Goal: Task Accomplishment & Management: Complete application form

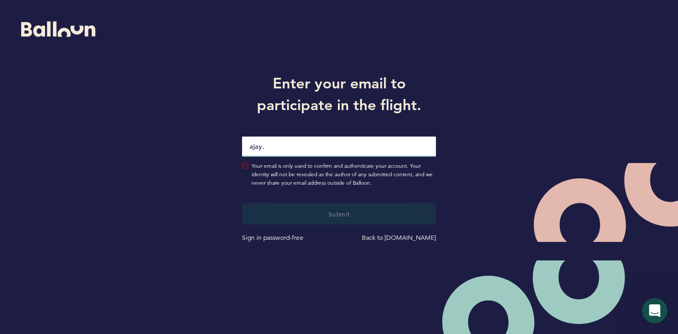
type input "[EMAIL_ADDRESS][PERSON_NAME][DOMAIN_NAME]"
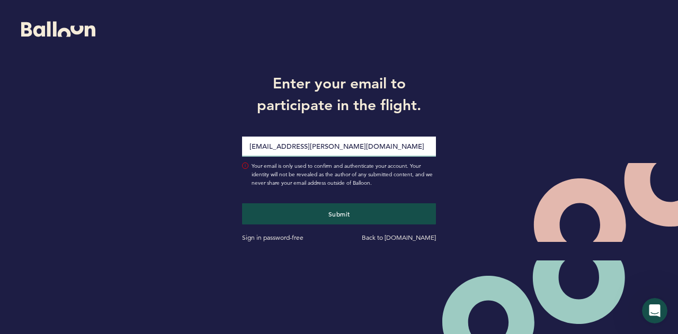
click at [242, 204] on button "Submit" at bounding box center [339, 214] width 195 height 21
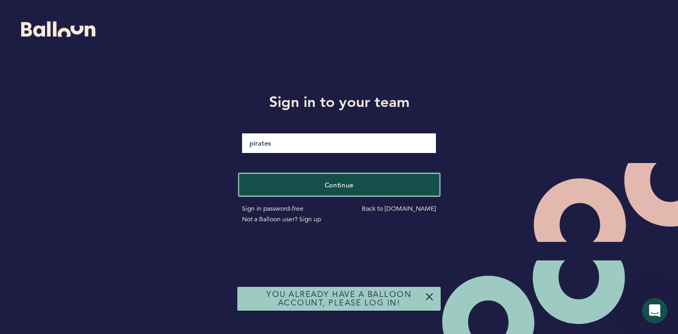
click at [329, 180] on button "Continue" at bounding box center [339, 185] width 200 height 22
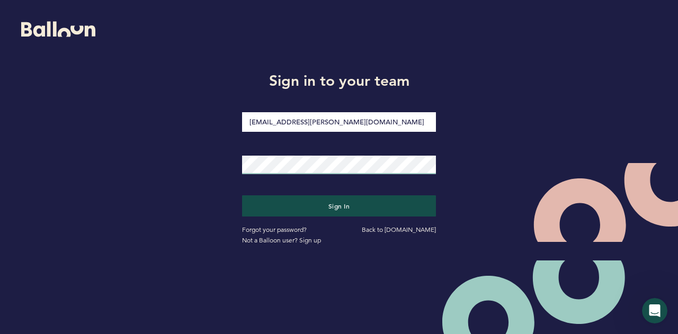
click at [242, 196] on button "Sign in" at bounding box center [339, 206] width 195 height 21
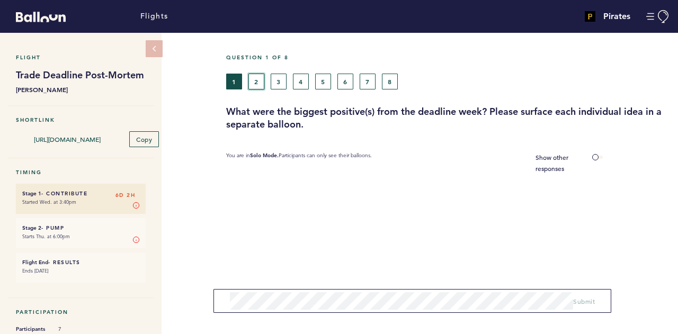
click at [250, 85] on button "2" at bounding box center [257, 82] width 16 height 16
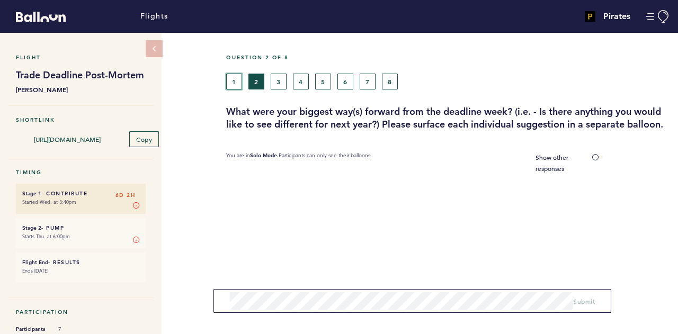
click at [236, 82] on button "1" at bounding box center [234, 82] width 16 height 16
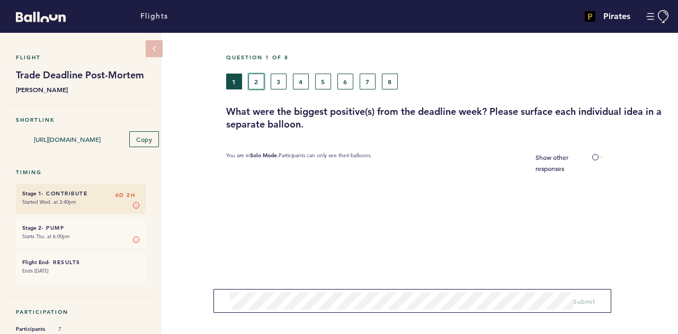
click at [255, 75] on button "2" at bounding box center [257, 82] width 16 height 16
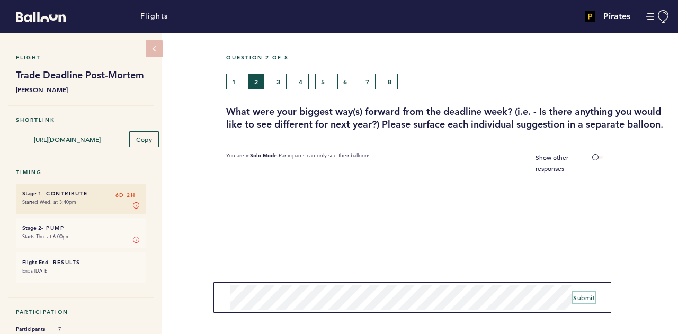
click at [587, 298] on span "Submit" at bounding box center [584, 298] width 22 height 8
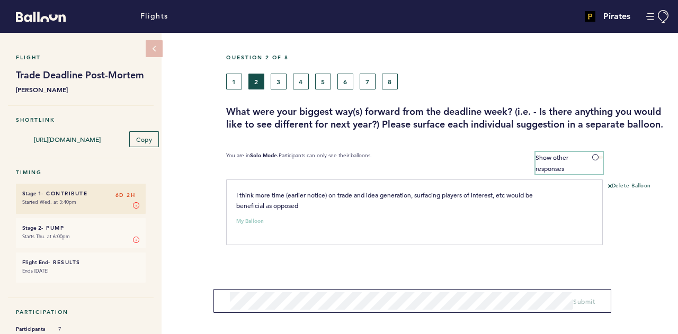
click at [593, 156] on span at bounding box center [598, 157] width 11 height 3
click at [0, 0] on input "Show other responses" at bounding box center [0, 0] width 0 height 0
click at [602, 156] on span at bounding box center [598, 157] width 11 height 3
click at [0, 0] on input "Hide other responses" at bounding box center [0, 0] width 0 height 0
click at [279, 79] on button "3" at bounding box center [279, 82] width 16 height 16
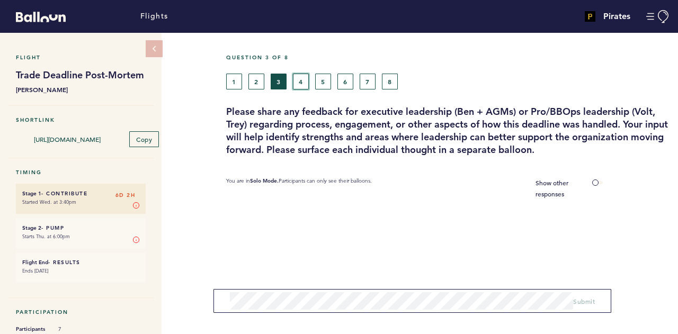
click at [304, 79] on button "4" at bounding box center [301, 82] width 16 height 16
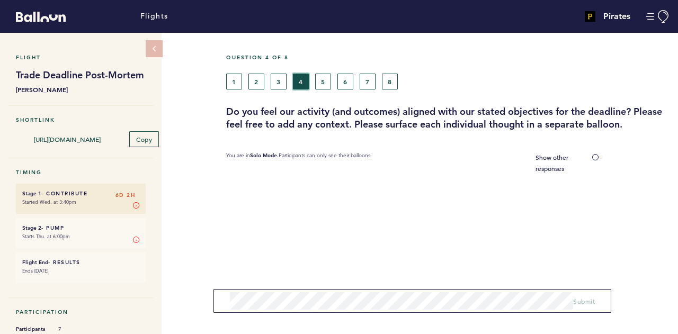
drag, startPoint x: 293, startPoint y: 79, endPoint x: 278, endPoint y: 79, distance: 14.8
click at [290, 79] on div "1 2 3 4 5 6 7 8" at bounding box center [390, 82] width 329 height 16
click at [278, 79] on button "3" at bounding box center [279, 82] width 16 height 16
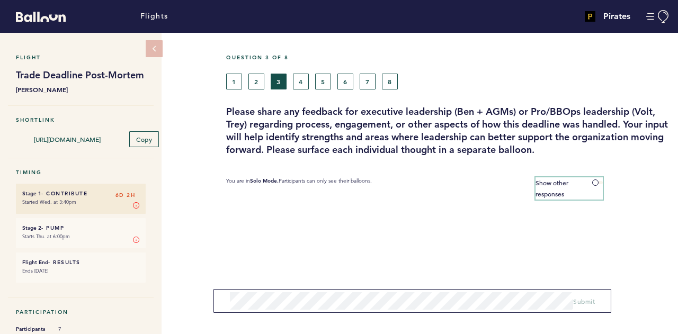
click at [588, 183] on label "Show other responses" at bounding box center [569, 189] width 67 height 22
click at [0, 0] on input "Show other responses" at bounding box center [0, 0] width 0 height 0
click at [588, 183] on label "Hide other responses" at bounding box center [569, 189] width 67 height 22
click at [0, 0] on input "Hide other responses" at bounding box center [0, 0] width 0 height 0
click at [309, 83] on div "1 2 3 4 5 6 7 8" at bounding box center [390, 82] width 329 height 16
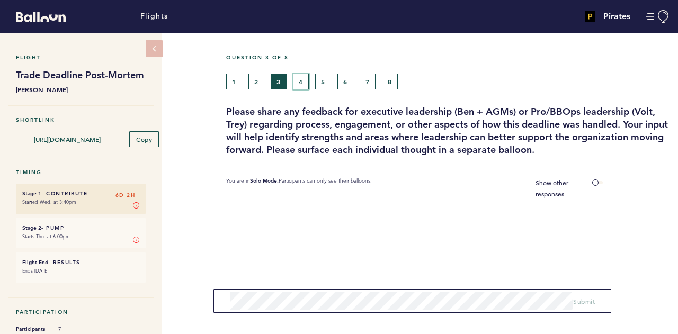
click at [306, 82] on button "4" at bounding box center [301, 82] width 16 height 16
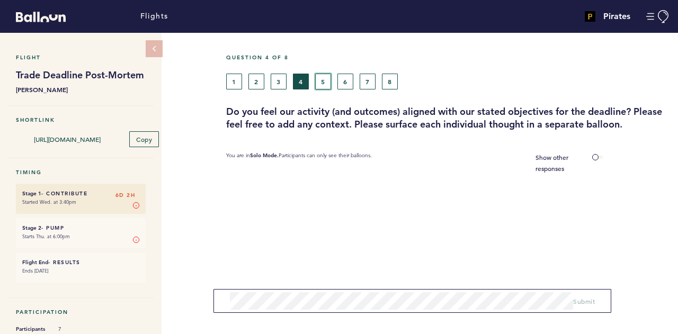
click at [327, 79] on button "5" at bounding box center [323, 82] width 16 height 16
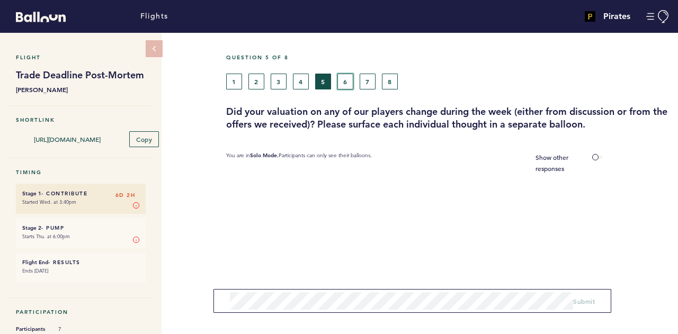
click at [343, 83] on button "6" at bounding box center [346, 82] width 16 height 16
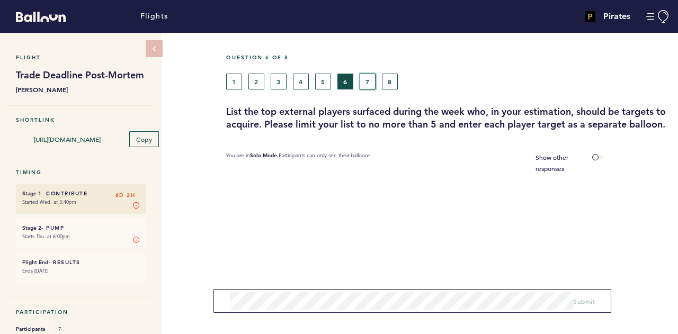
click at [365, 82] on button "7" at bounding box center [368, 82] width 16 height 16
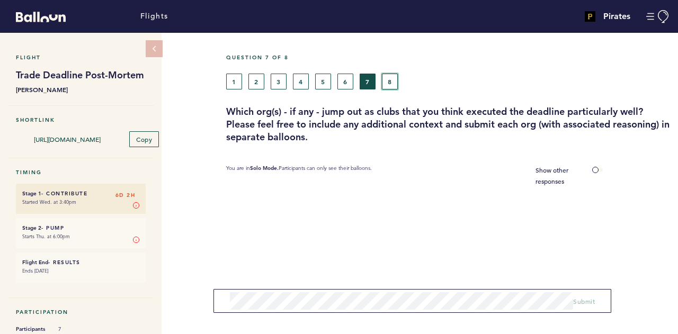
click at [394, 83] on button "8" at bounding box center [390, 82] width 16 height 16
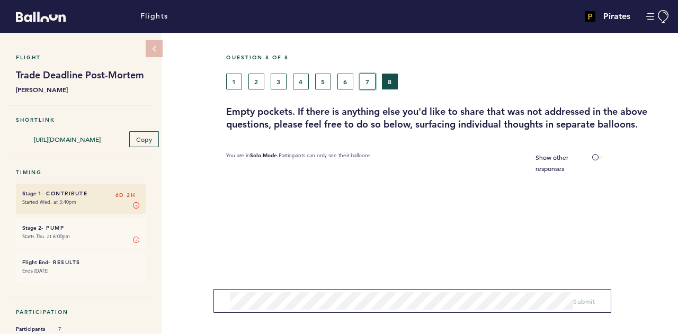
click at [368, 81] on button "7" at bounding box center [368, 82] width 16 height 16
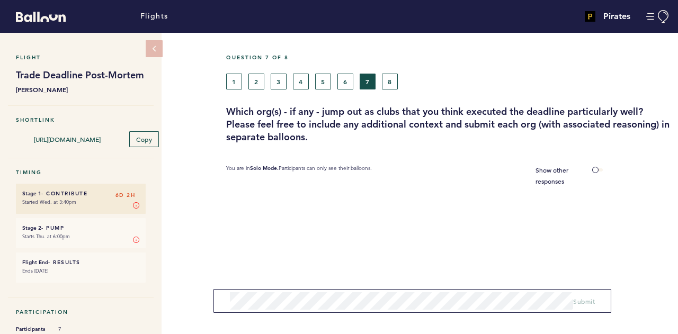
click at [594, 163] on div "Question 7 of 8 1 2 3 4 5 6 7 8 Which org(s) - if any - jump out as clubs that …" at bounding box center [452, 226] width 452 height 387
click at [594, 169] on span at bounding box center [598, 170] width 11 height 3
click at [0, 0] on input "Show other responses" at bounding box center [0, 0] width 0 height 0
click at [594, 169] on span at bounding box center [598, 170] width 11 height 3
click at [0, 0] on input "Hide other responses" at bounding box center [0, 0] width 0 height 0
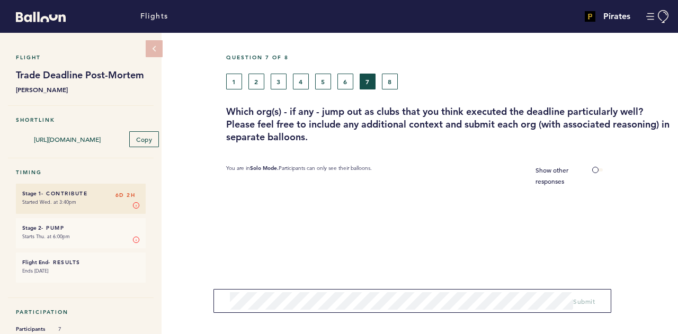
click at [391, 89] on div "Question 7 of 8 1 2 3 4 5 6 7 8 Which org(s) - if any - jump out as clubs that …" at bounding box center [452, 99] width 452 height 90
click at [220, 199] on div "Flight Trade Deadline Post-Mortem [PERSON_NAME] Shortlink [URL][DOMAIN_NAME] Co…" at bounding box center [339, 184] width 678 height 302
